Goal: Information Seeking & Learning: Find specific page/section

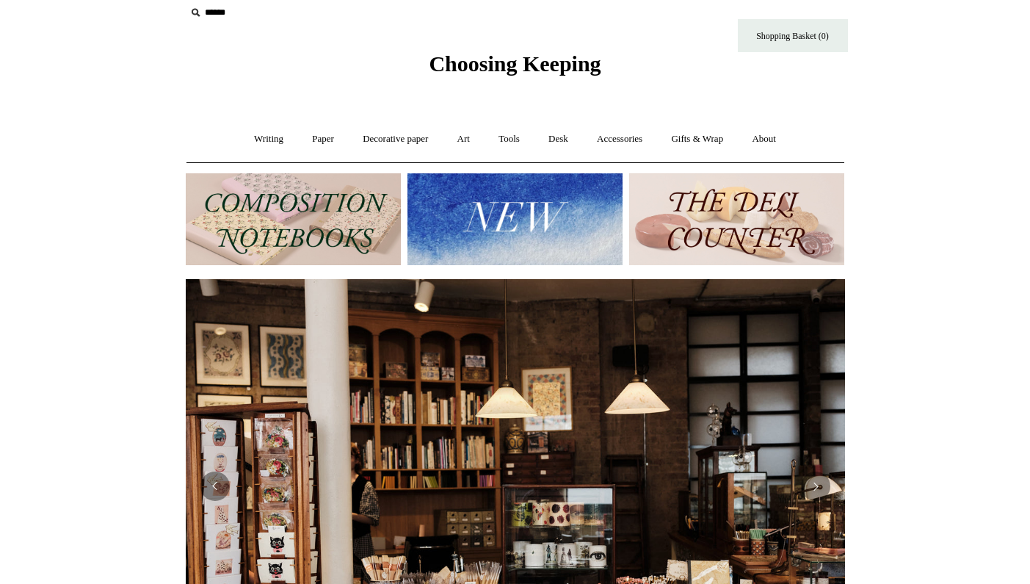
scroll to position [16, 0]
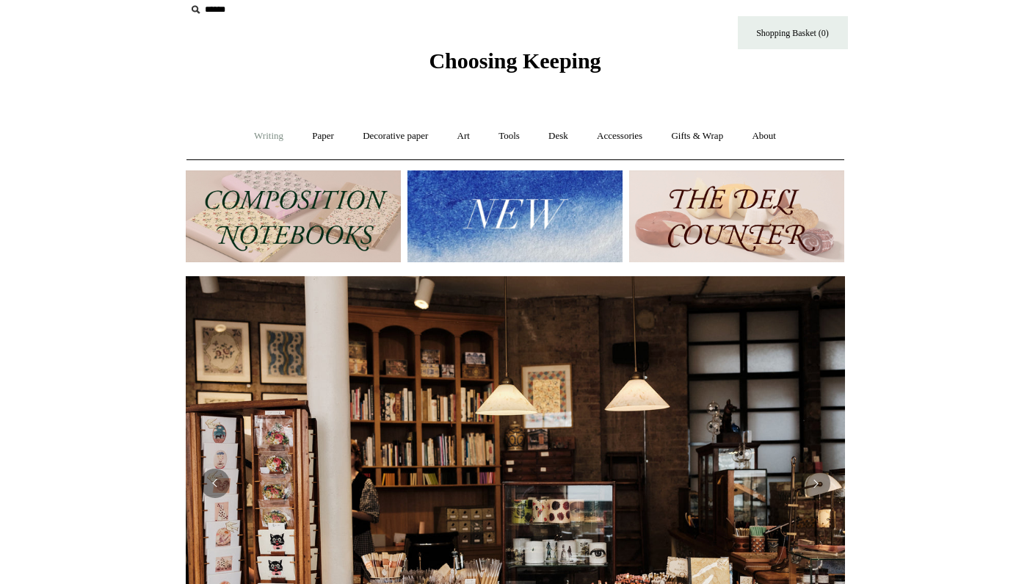
click at [278, 140] on link "Writing +" at bounding box center [269, 136] width 56 height 39
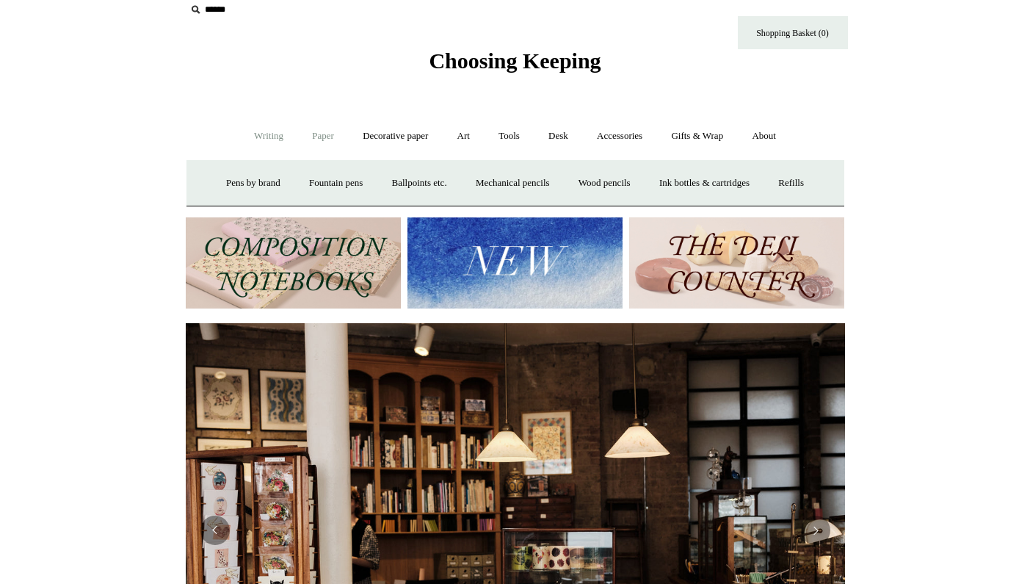
click at [307, 144] on link "Paper +" at bounding box center [323, 136] width 48 height 39
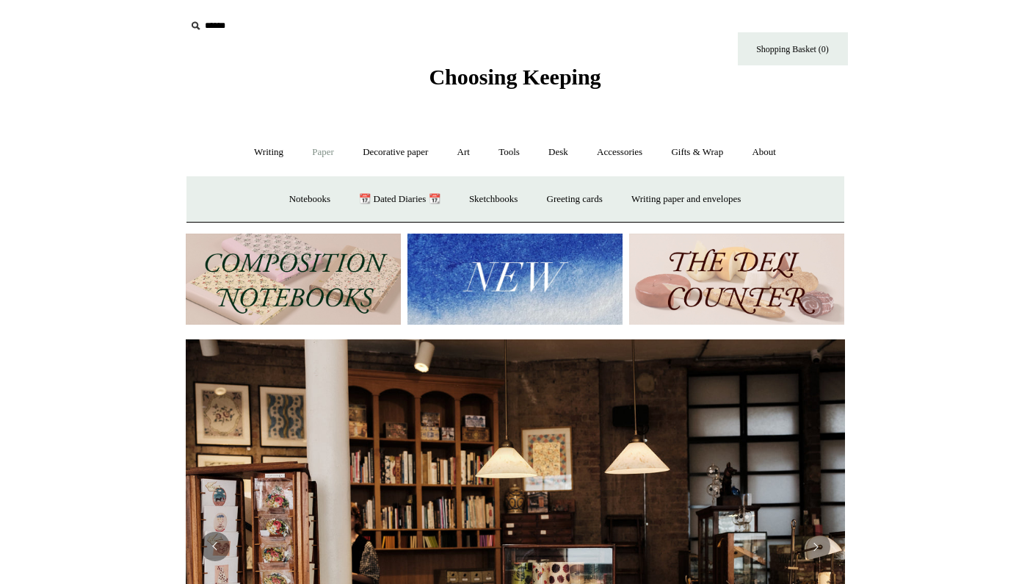
scroll to position [1, 0]
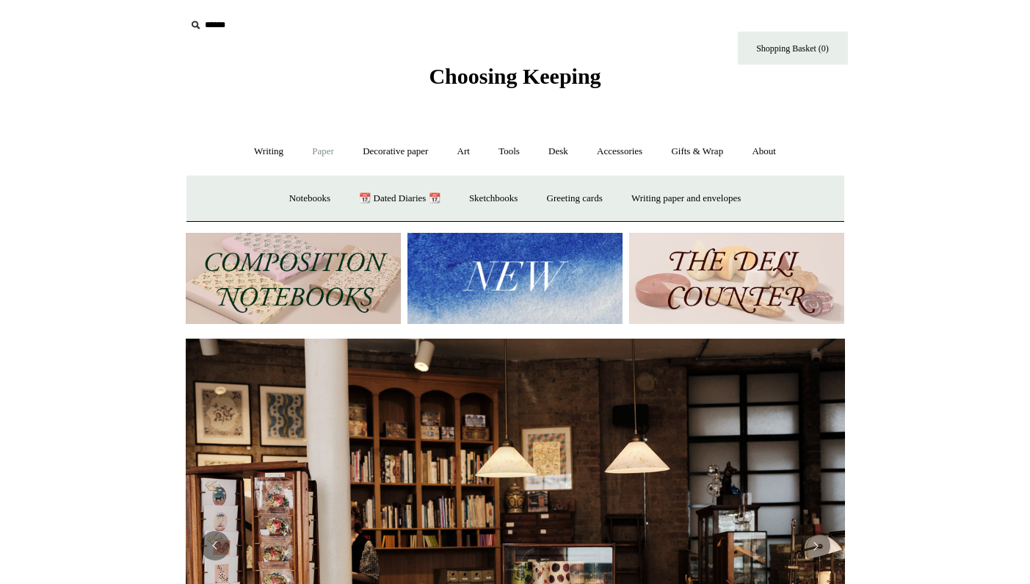
click at [201, 26] on icon at bounding box center [195, 25] width 16 height 16
click at [193, 23] on icon at bounding box center [195, 25] width 16 height 16
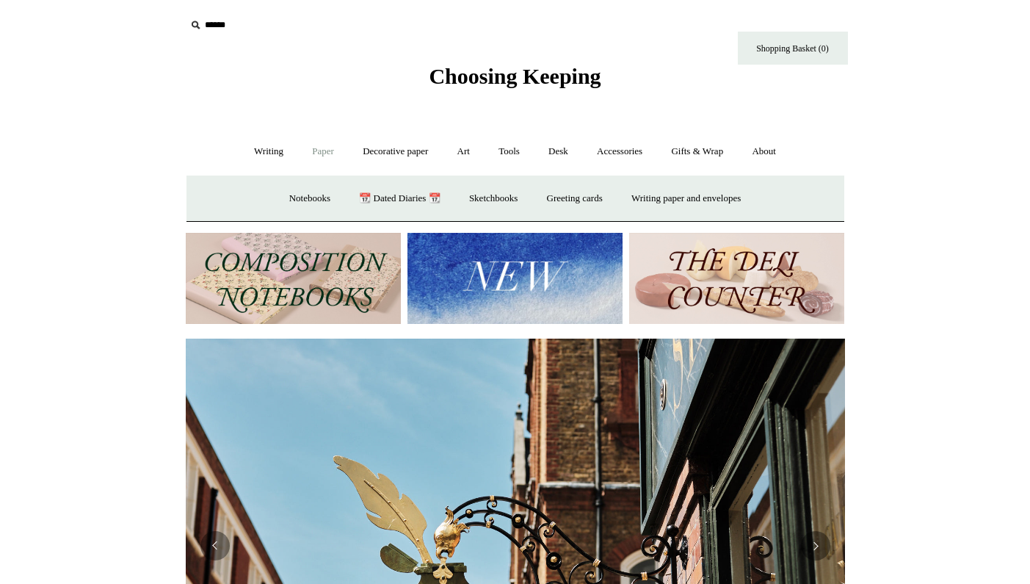
scroll to position [0, 659]
click at [214, 28] on input "text" at bounding box center [276, 25] width 181 height 27
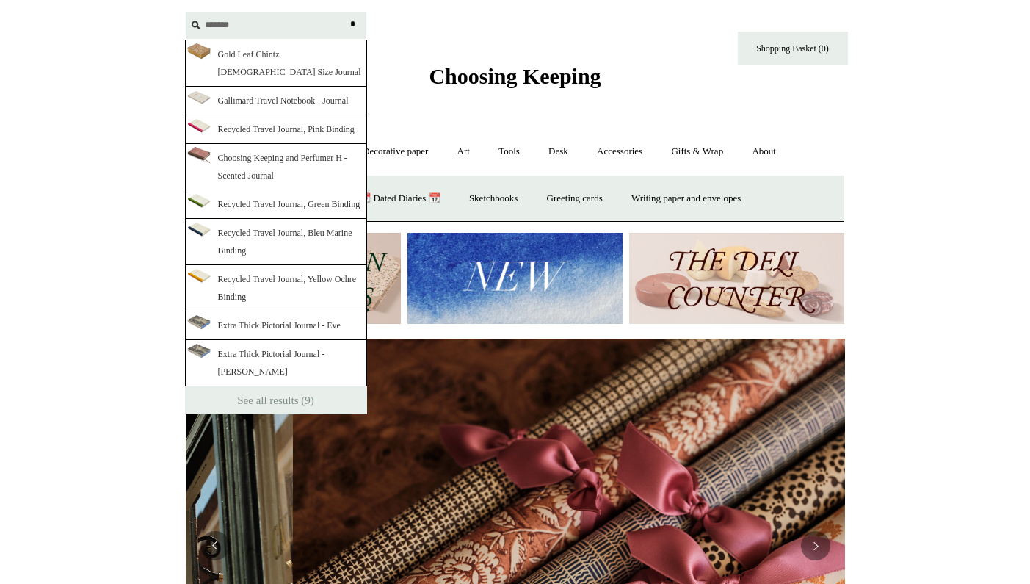
scroll to position [0, 1319]
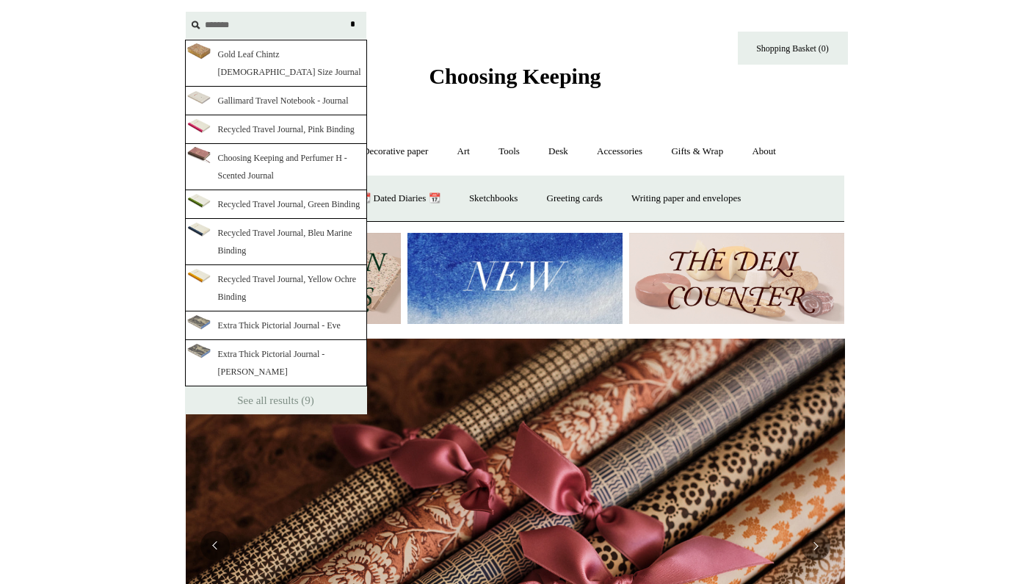
type input "*******"
click at [352, 24] on input "*" at bounding box center [353, 25] width 15 height 26
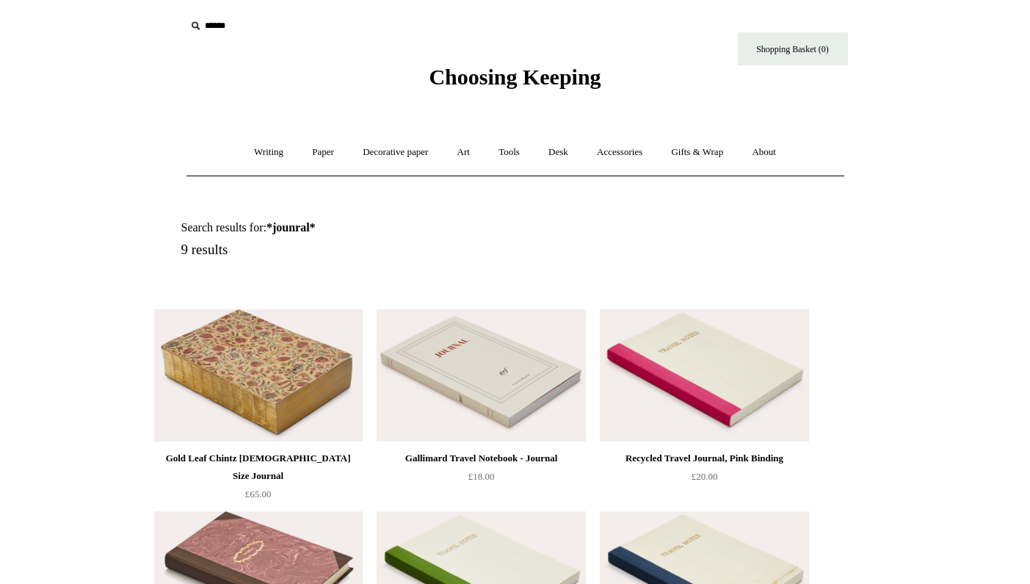
click at [217, 27] on input "text" at bounding box center [276, 25] width 181 height 27
type input "*"
type input "********"
click at [352, 25] on input "*" at bounding box center [353, 25] width 15 height 26
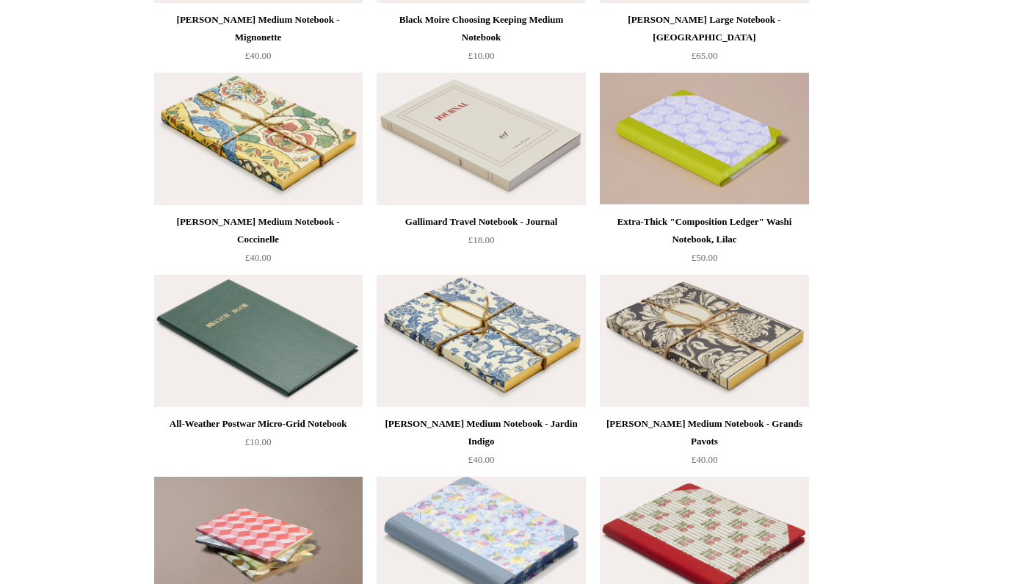
scroll to position [4527, 0]
